Goal: Task Accomplishment & Management: Manage account settings

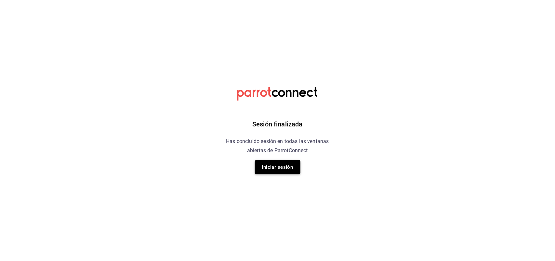
click at [272, 171] on button "Iniciar sesión" at bounding box center [278, 167] width 46 height 14
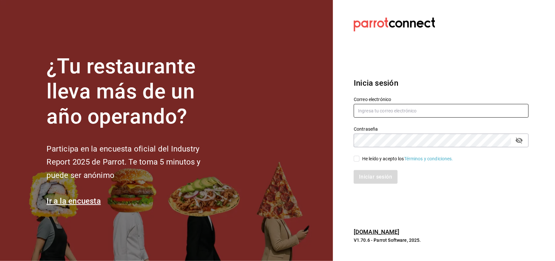
type input "[EMAIL_ADDRESS][DOMAIN_NAME]"
click at [358, 159] on input "He leído y acepto los Términos y condiciones." at bounding box center [357, 158] width 6 height 6
checkbox input "true"
click at [370, 174] on button "Iniciar sesión" at bounding box center [376, 177] width 44 height 14
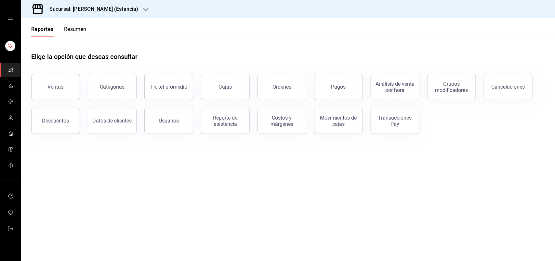
click at [143, 10] on icon "button" at bounding box center [145, 9] width 5 height 3
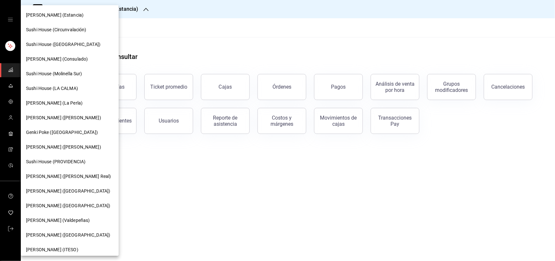
click at [91, 85] on div "Sushi House (LA CALMA)" at bounding box center [70, 88] width 88 height 7
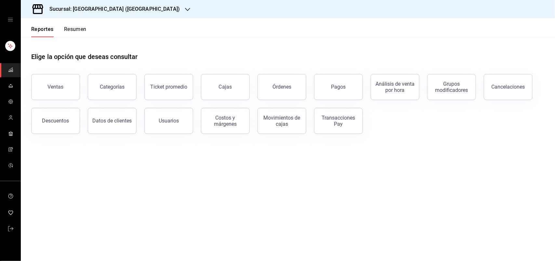
click at [72, 30] on button "Resumen" at bounding box center [75, 31] width 22 height 11
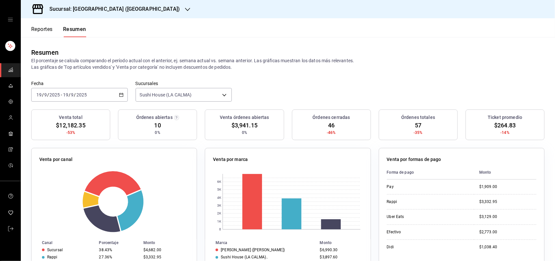
drag, startPoint x: 256, startPoint y: 33, endPoint x: 239, endPoint y: 54, distance: 27.1
click at [255, 33] on header "Reportes Resumen" at bounding box center [288, 27] width 534 height 19
